Goal: Task Accomplishment & Management: Manage account settings

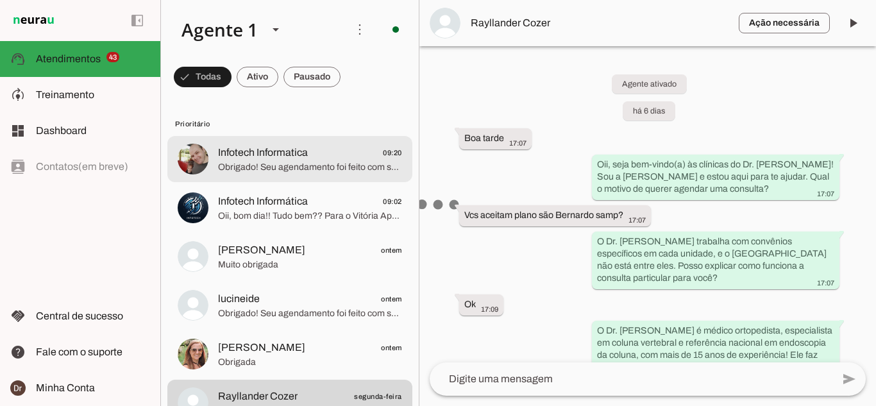
click at [297, 170] on span "Obrigado! Seu agendamento foi feito com sucesso! Anote os detalhes do seu agend…" at bounding box center [310, 167] width 184 height 13
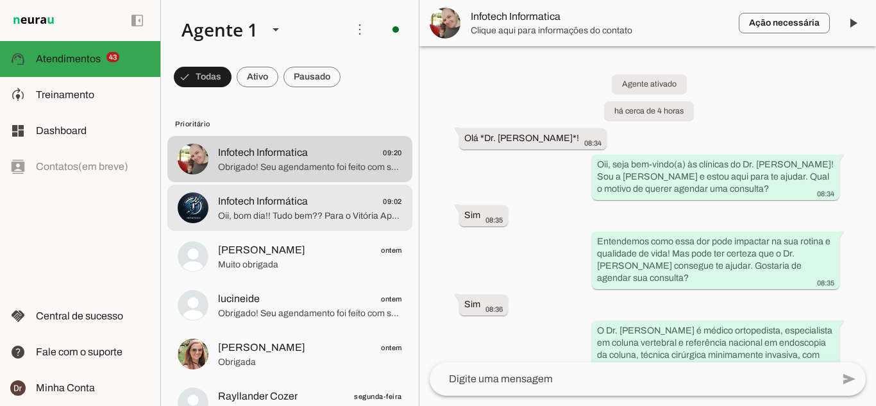
scroll to position [997, 0]
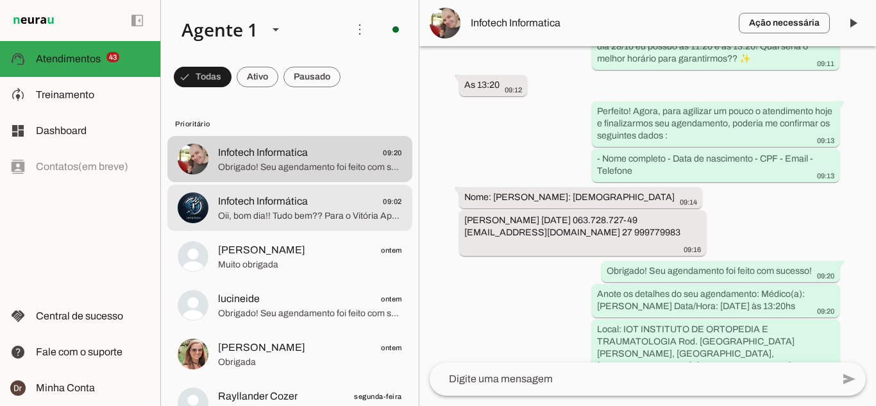
click at [296, 205] on span "Infotech Informática" at bounding box center [263, 201] width 90 height 15
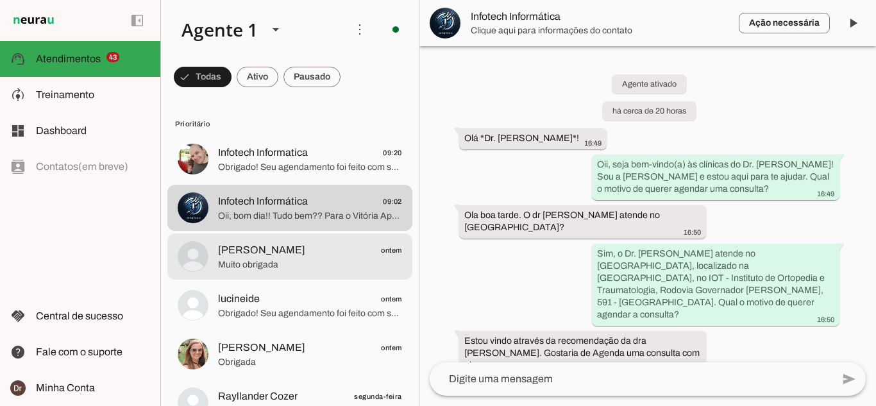
scroll to position [823, 0]
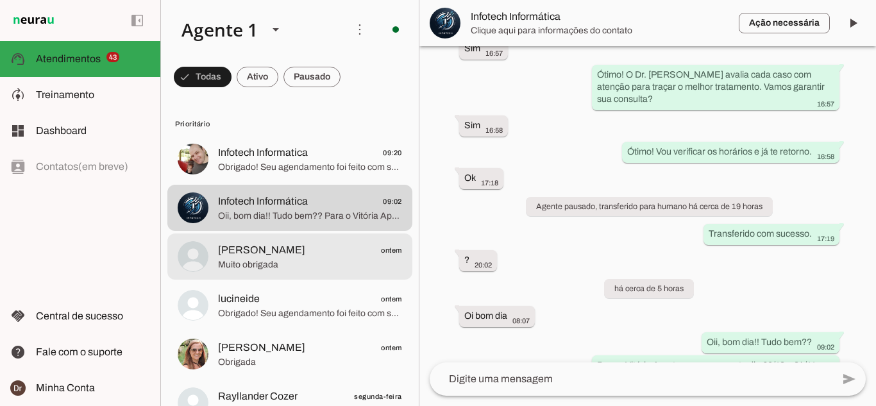
click at [290, 248] on span "[PERSON_NAME] ontem" at bounding box center [310, 250] width 184 height 16
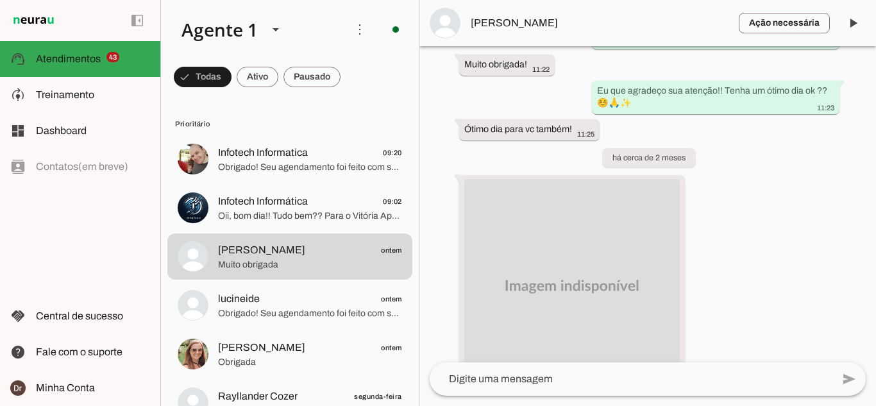
scroll to position [1577, 0]
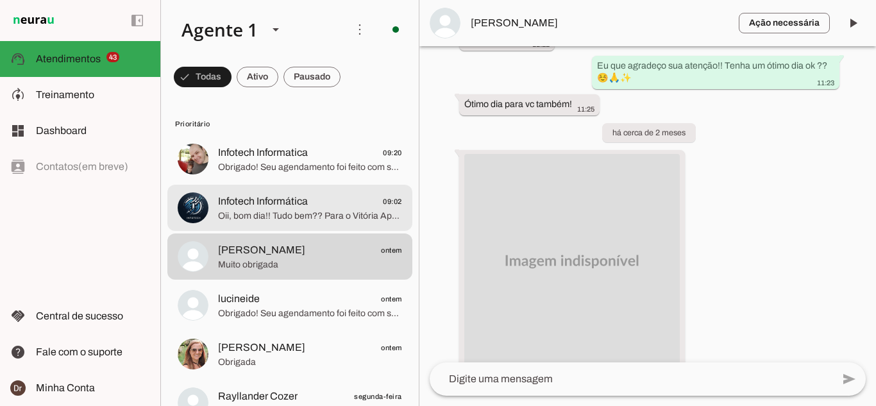
click at [303, 203] on span "Infotech Informática" at bounding box center [263, 201] width 90 height 15
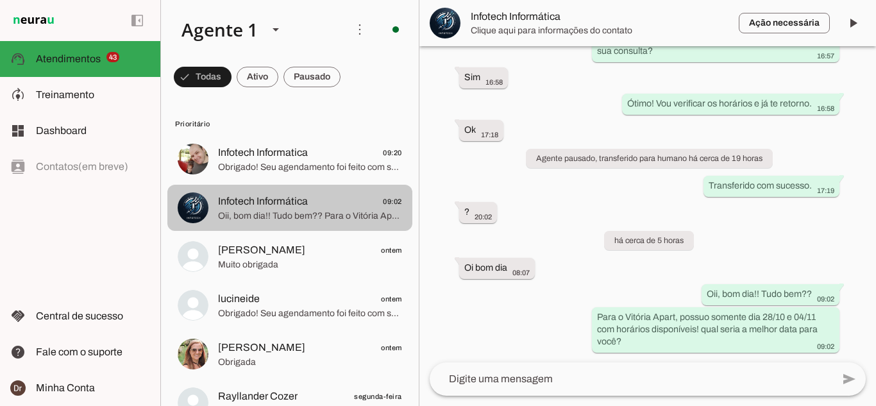
scroll to position [823, 0]
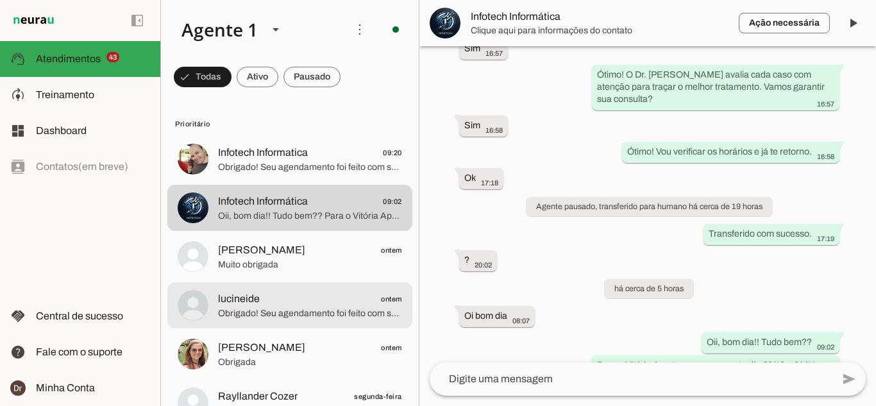
click at [254, 310] on span "Obrigado! Seu agendamento foi feito com sucesso! Anote os detalhes do seu agend…" at bounding box center [310, 313] width 184 height 13
